Goal: Task Accomplishment & Management: Use online tool/utility

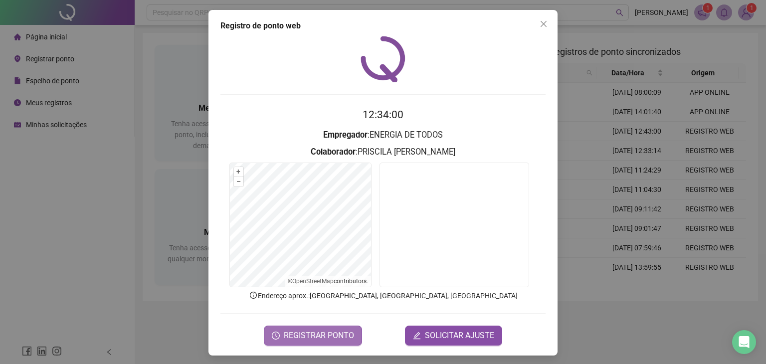
click at [311, 334] on span "REGISTRAR PONTO" at bounding box center [319, 336] width 70 height 12
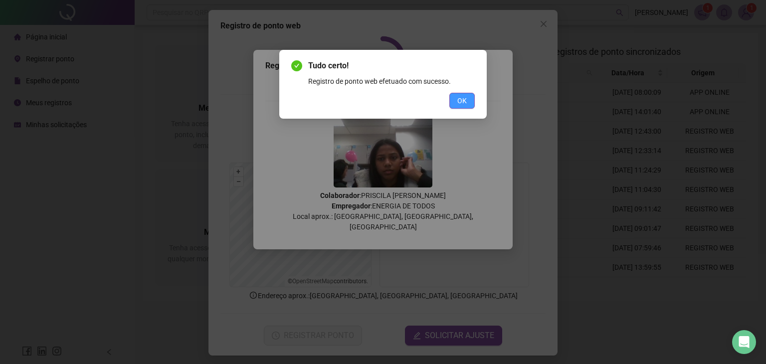
click at [458, 104] on span "OK" at bounding box center [462, 100] width 9 height 11
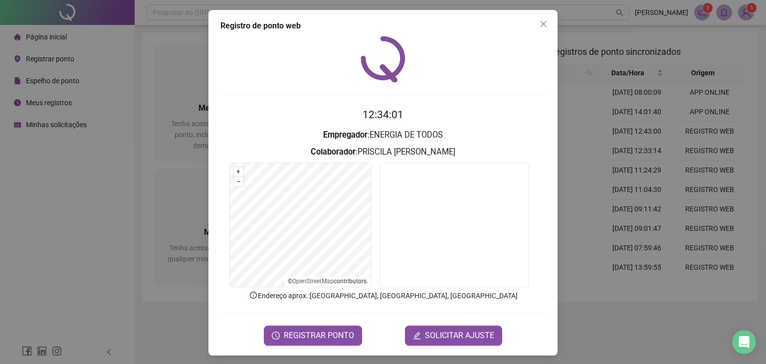
click at [84, 216] on div "Registro de ponto web 12:34:01 Empregador : ENERGIA DE TODOS Colaborador : PRIS…" at bounding box center [383, 182] width 766 height 364
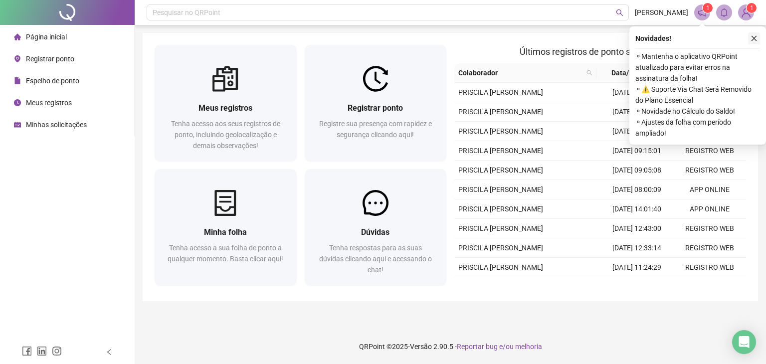
click at [757, 37] on icon "close" at bounding box center [754, 38] width 7 height 7
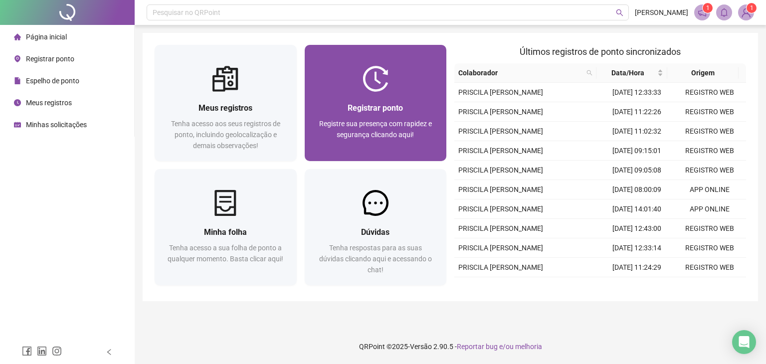
click at [376, 85] on img at bounding box center [376, 79] width 26 height 26
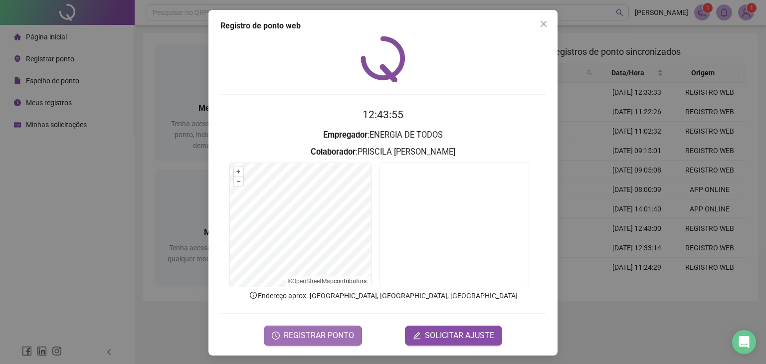
click at [305, 333] on span "REGISTRAR PONTO" at bounding box center [319, 336] width 70 height 12
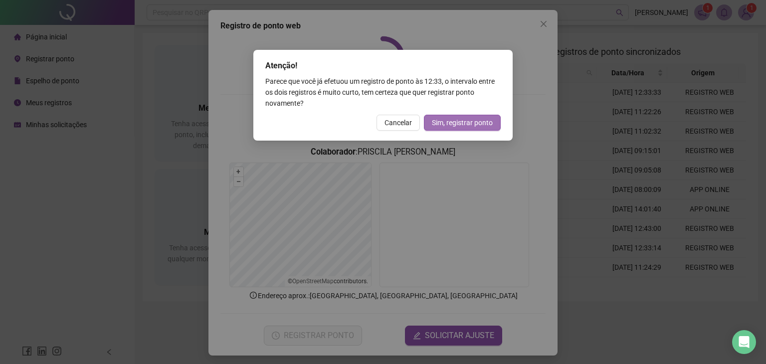
click at [469, 117] on span "Sim, registrar ponto" at bounding box center [462, 122] width 61 height 11
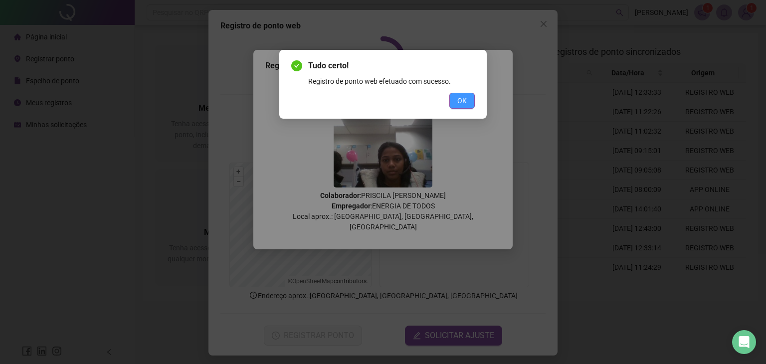
click at [469, 103] on button "OK" at bounding box center [462, 101] width 25 height 16
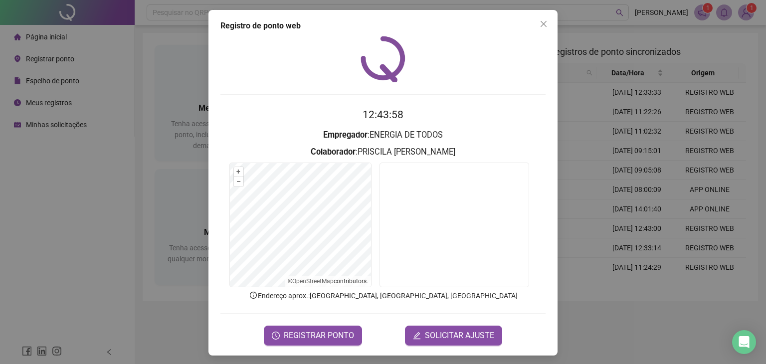
click at [86, 258] on div "Registro de ponto web 12:43:58 Empregador : ENERGIA DE TODOS Colaborador : PRIS…" at bounding box center [383, 182] width 766 height 364
